Goal: Task Accomplishment & Management: Complete application form

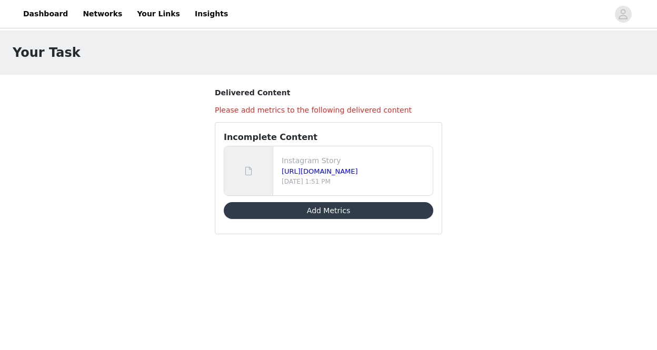
click at [346, 207] on button "Add Metrics" at bounding box center [328, 210] width 209 height 17
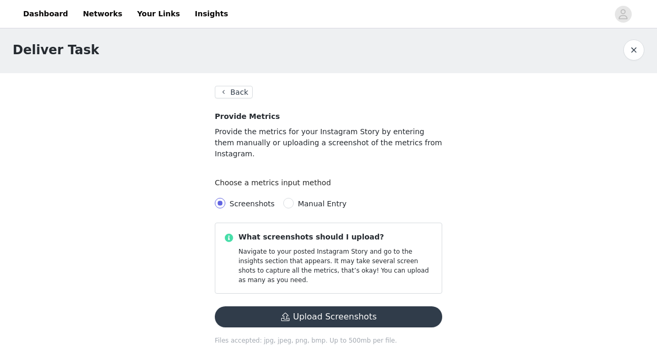
scroll to position [3, 0]
click at [329, 200] on span "Manual Entry" at bounding box center [322, 204] width 49 height 8
click at [294, 198] on input "Manual Entry" at bounding box center [288, 203] width 11 height 11
radio input "true"
radio input "false"
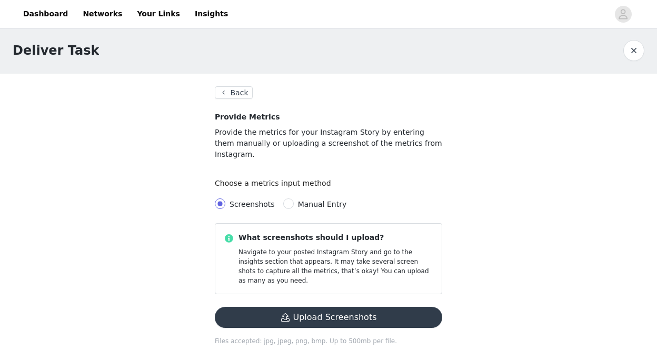
radio input "true"
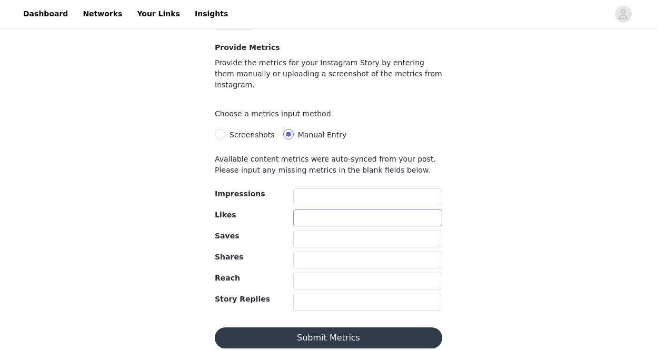
scroll to position [72, 0]
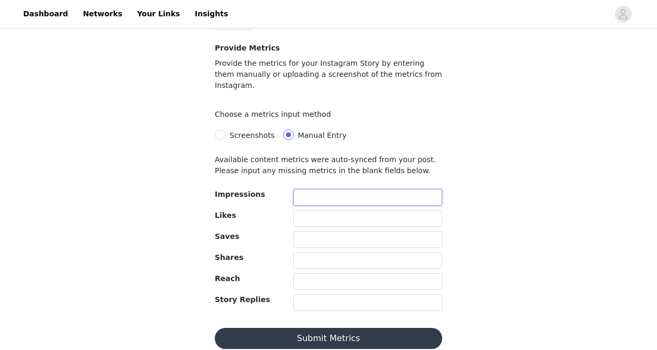
click at [352, 189] on input "text" at bounding box center [367, 197] width 149 height 17
type input "268"
click at [377, 210] on input "text" at bounding box center [367, 218] width 149 height 17
type input "30"
click at [379, 233] on input "text" at bounding box center [367, 239] width 149 height 17
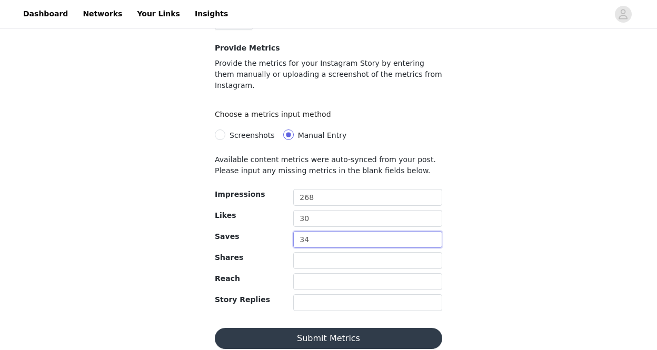
type input "3"
type input "1"
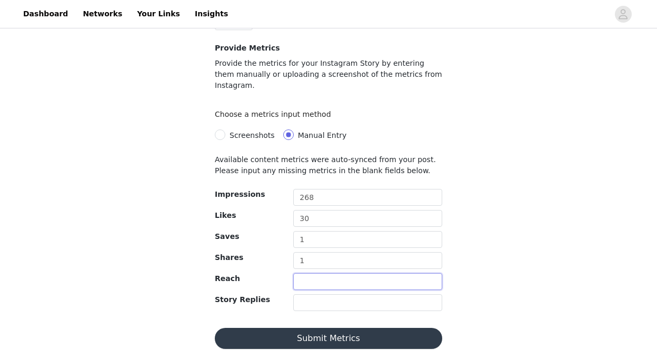
click at [395, 274] on input "text" at bounding box center [367, 281] width 149 height 17
click at [267, 131] on span "Screenshots" at bounding box center [251, 135] width 45 height 8
click at [225, 129] on input "Screenshots" at bounding box center [220, 134] width 11 height 11
radio input "true"
radio input "false"
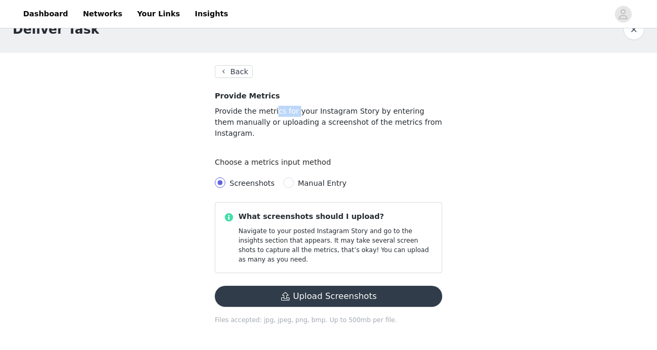
scroll to position [3, 0]
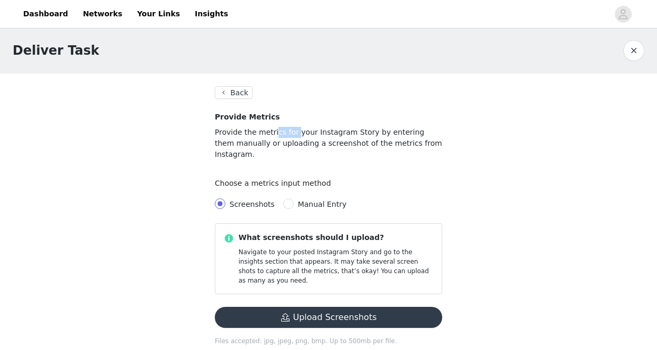
click at [267, 126] on section "Back Provide Metrics Provide the metrics for your Instagram Story by entering t…" at bounding box center [328, 222] width 253 height 297
click at [453, 178] on section "Back Provide Metrics Provide the metrics for your Instagram Story by entering t…" at bounding box center [328, 222] width 253 height 297
click at [369, 307] on button "Upload Screenshots" at bounding box center [328, 317] width 227 height 21
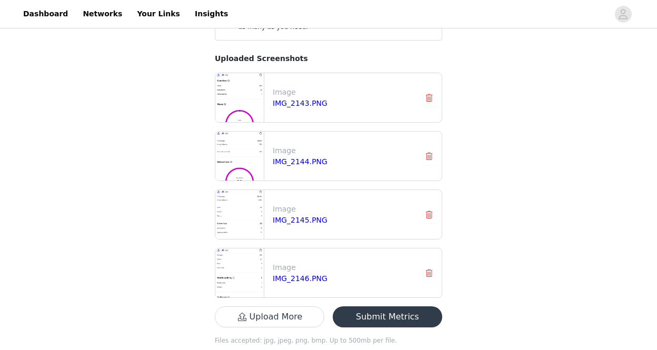
scroll to position [256, 0]
click at [377, 307] on button "Submit Metrics" at bounding box center [386, 317] width 109 height 21
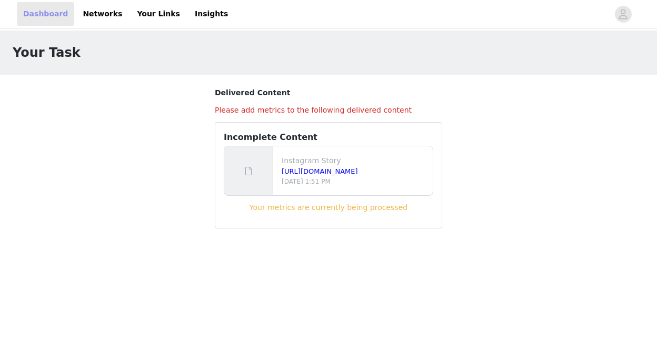
click at [60, 7] on link "Dashboard" at bounding box center [45, 14] width 57 height 24
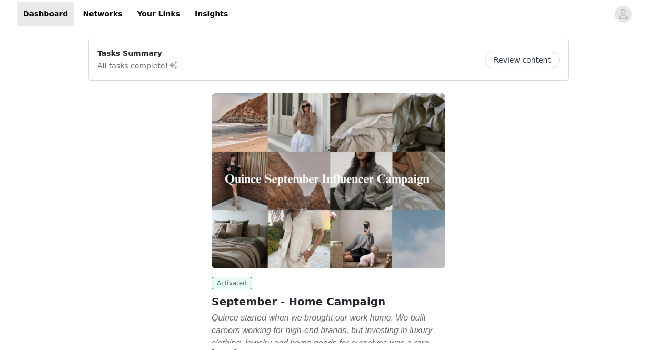
click at [542, 56] on button "Review content" at bounding box center [521, 60] width 75 height 17
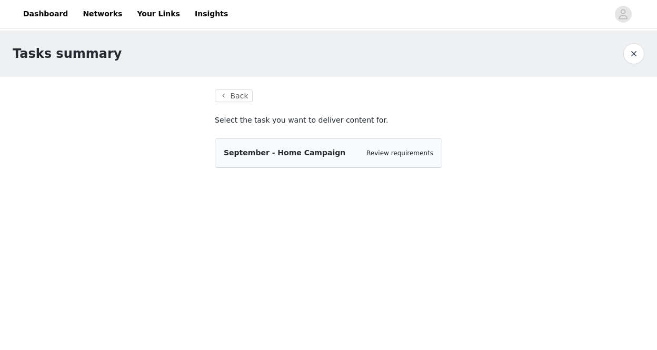
click at [297, 152] on span "September - Home Campaign" at bounding box center [285, 152] width 122 height 8
click at [37, 15] on link "Dashboard" at bounding box center [45, 14] width 57 height 24
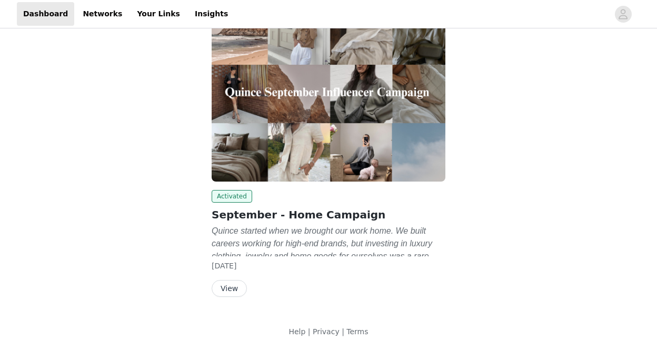
scroll to position [87, 0]
click at [233, 294] on button "View" at bounding box center [228, 288] width 35 height 17
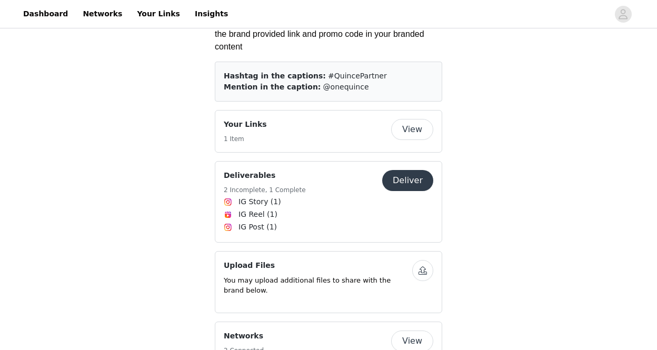
scroll to position [1621, 0]
click at [416, 169] on button "Deliver" at bounding box center [407, 179] width 51 height 21
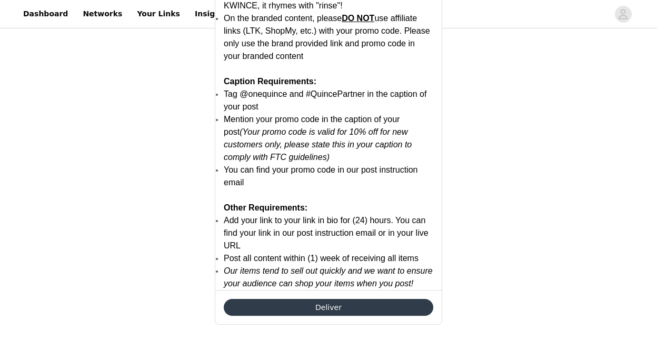
scroll to position [2184, 0]
